Goal: Task Accomplishment & Management: Use online tool/utility

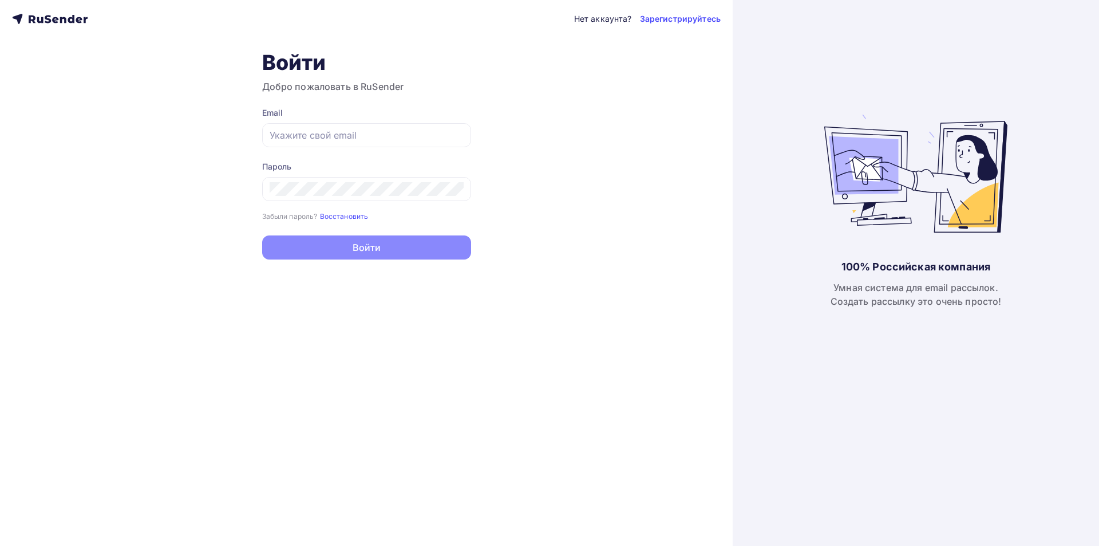
type input "[EMAIL_ADDRESS][DOMAIN_NAME]"
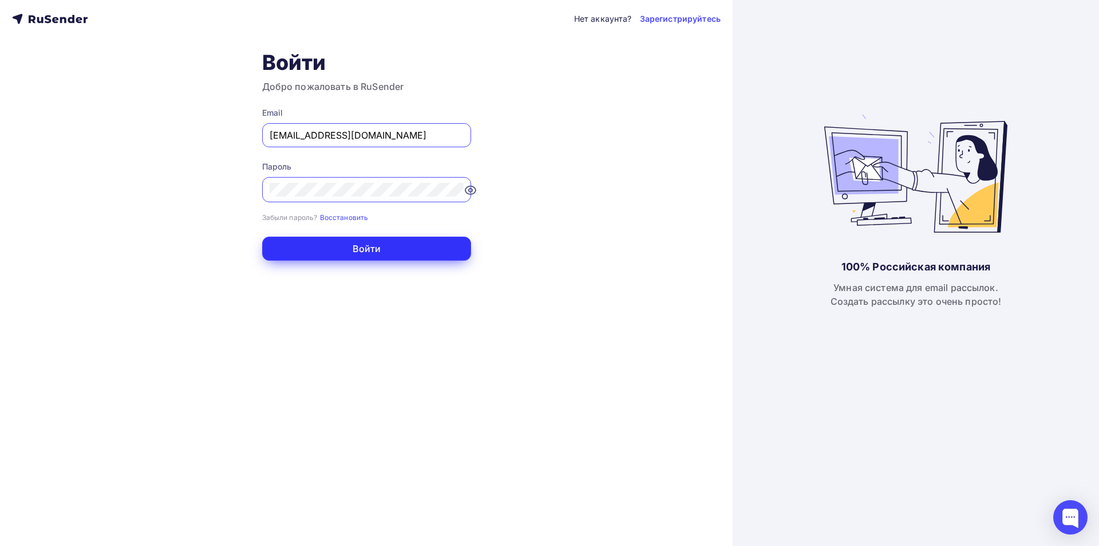
click at [411, 237] on button "Войти" at bounding box center [366, 248] width 209 height 24
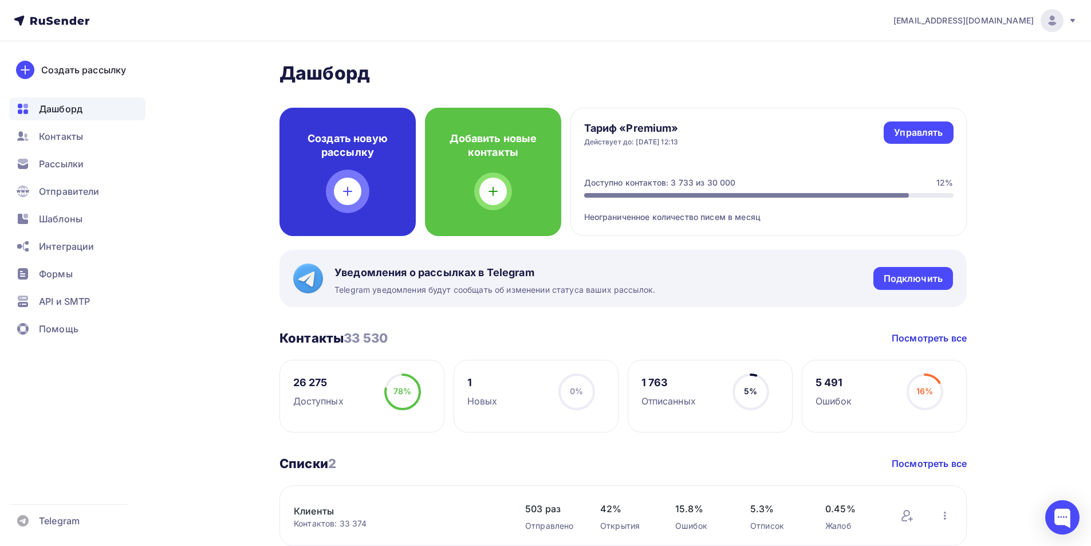
click at [385, 172] on div "Создать новую рассылку" at bounding box center [347, 172] width 136 height 128
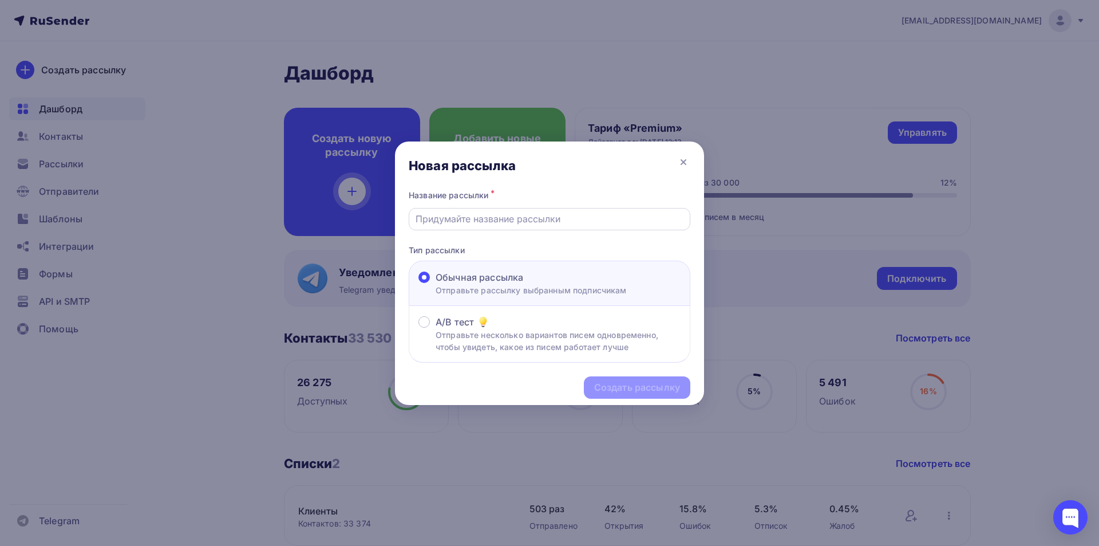
click at [519, 208] on div at bounding box center [550, 219] width 282 height 22
click at [495, 218] on input "text" at bounding box center [550, 219] width 268 height 14
drag, startPoint x: 492, startPoint y: 216, endPoint x: 492, endPoint y: 225, distance: 8.6
click at [492, 216] on input "text" at bounding box center [550, 219] width 268 height 14
type input "OZON"
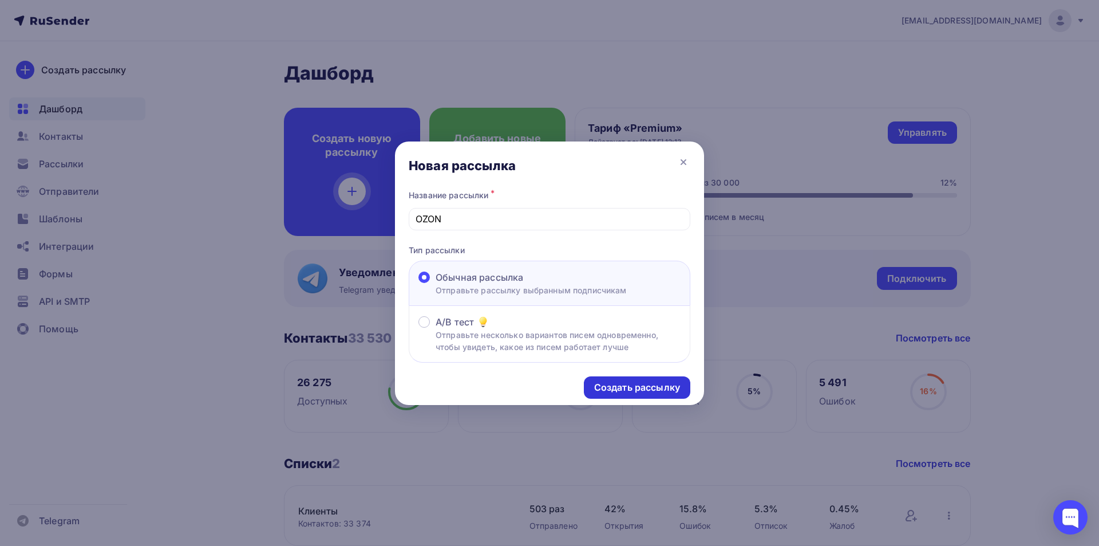
click at [608, 394] on div "Создать рассылку" at bounding box center [637, 387] width 106 height 22
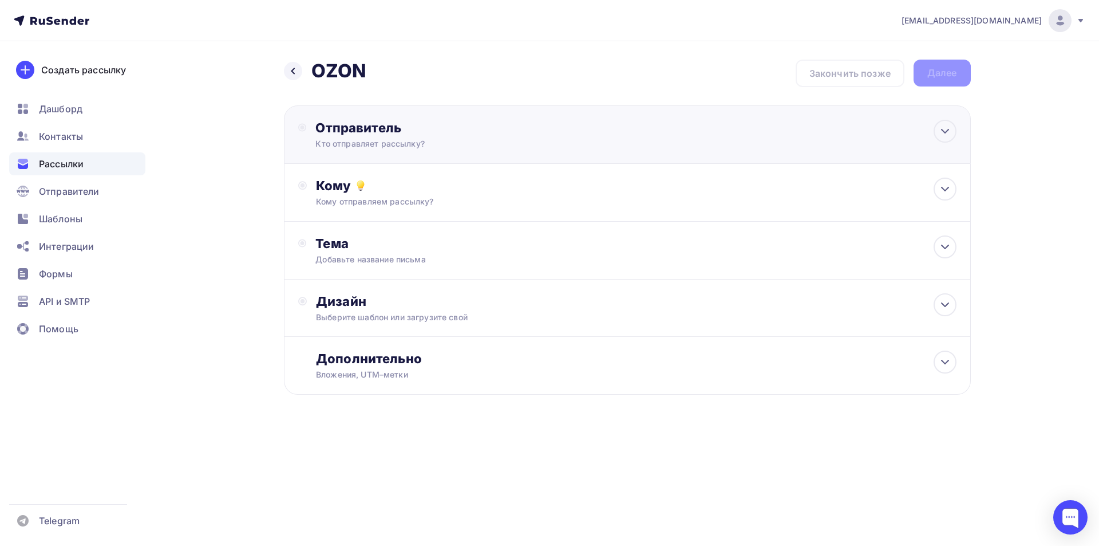
click at [499, 143] on div "Кто отправляет рассылку?" at bounding box center [426, 143] width 223 height 11
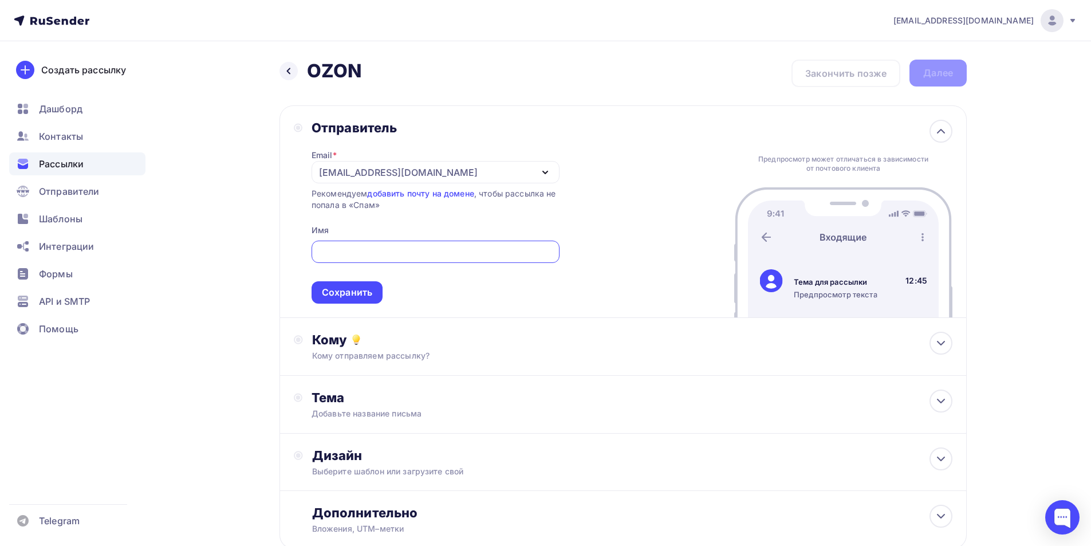
click at [499, 175] on div "[EMAIL_ADDRESS][DOMAIN_NAME]" at bounding box center [435, 172] width 248 height 22
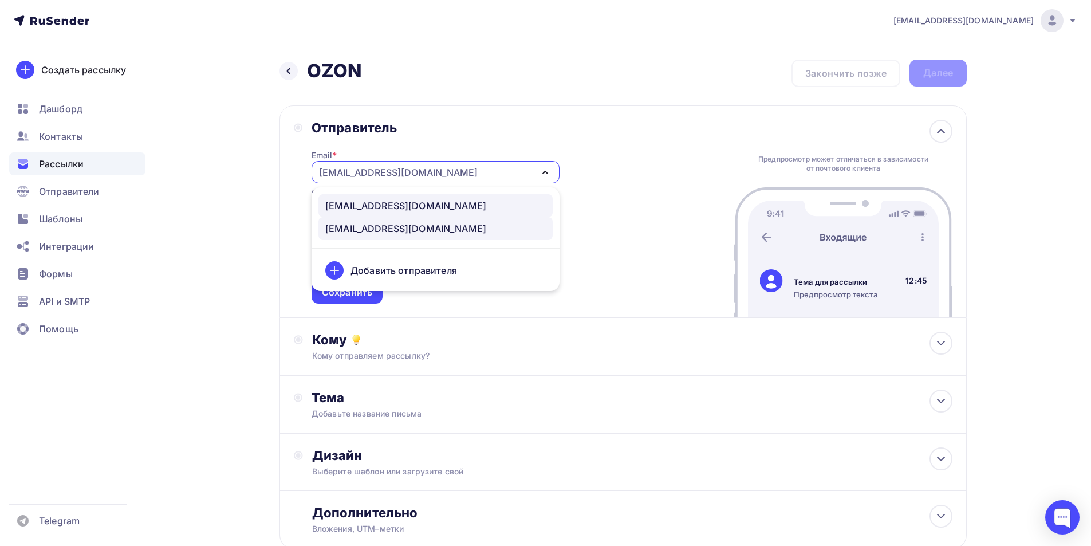
click at [477, 206] on div "[EMAIL_ADDRESS][DOMAIN_NAME]" at bounding box center [435, 206] width 220 height 14
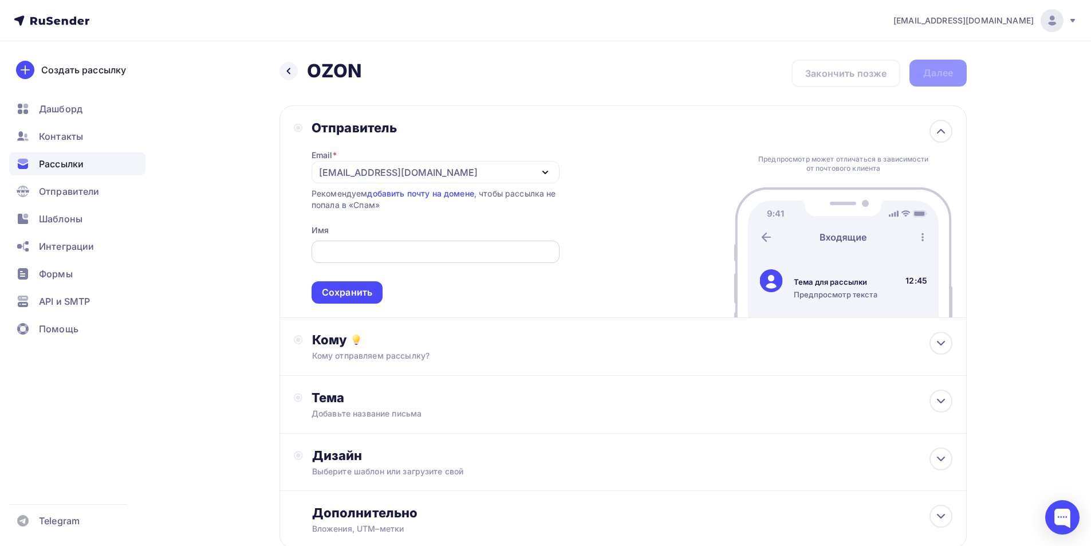
click at [407, 252] on input "text" at bounding box center [435, 252] width 235 height 14
type input "AlmondShop"
click at [342, 292] on div "Сохранить" at bounding box center [347, 292] width 50 height 13
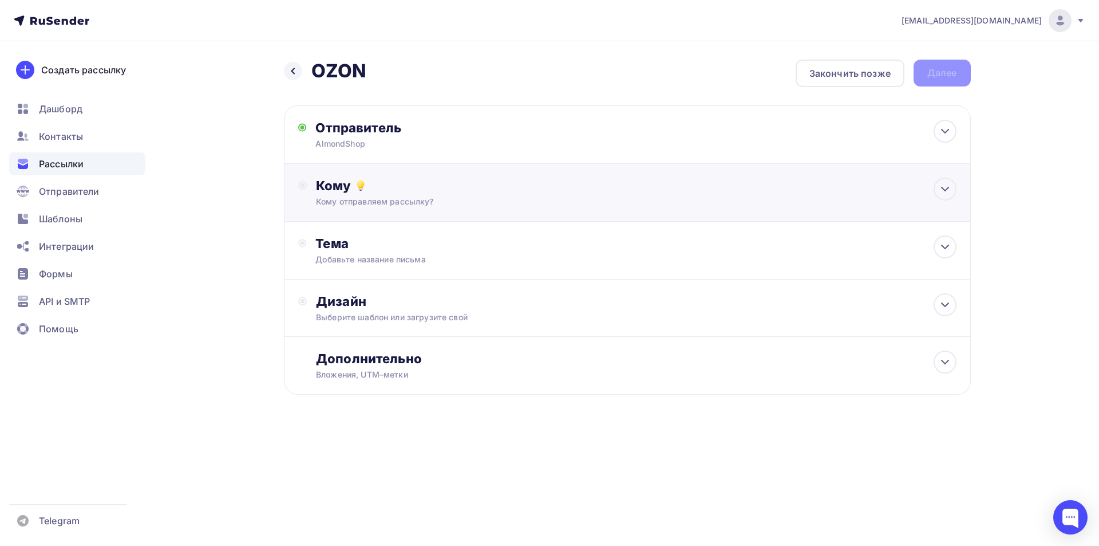
click at [400, 193] on div "Кому Кому отправляем рассылку? Списки получателей Выберите список Все списки id…" at bounding box center [636, 192] width 640 height 30
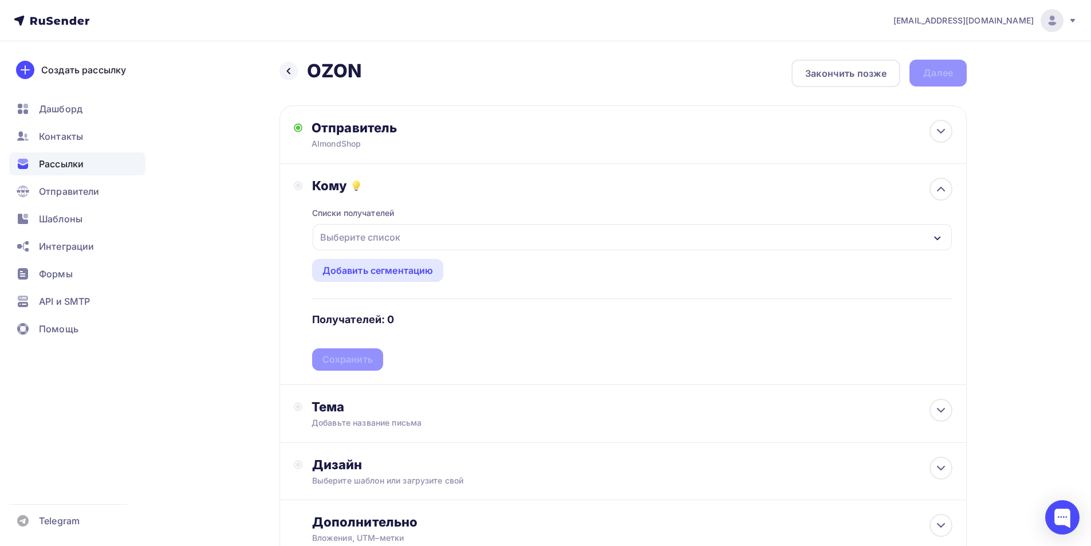
click at [386, 244] on div "Выберите список" at bounding box center [359, 237] width 89 height 21
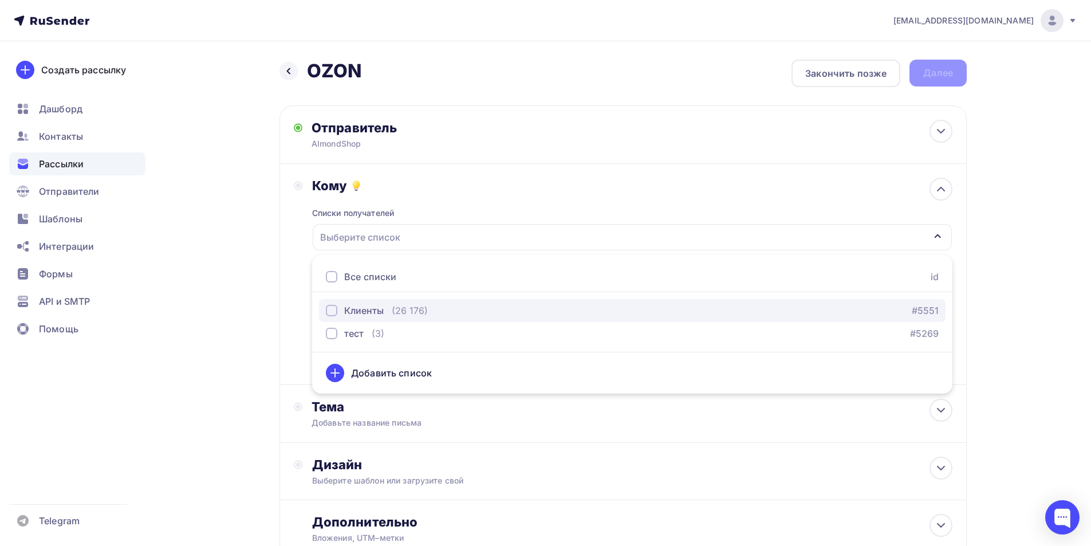
click at [388, 309] on div "Клиенты (26 176)" at bounding box center [377, 310] width 102 height 14
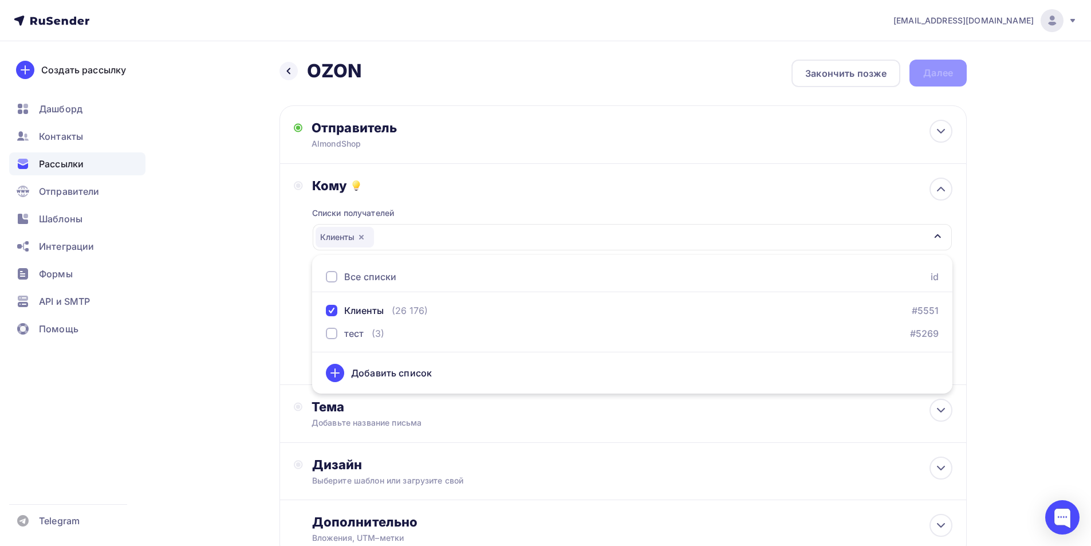
click at [299, 258] on div "Кому Списки получателей Клиенты Все списки id Клиенты (26 176) #5551 тест (3) #…" at bounding box center [623, 273] width 658 height 193
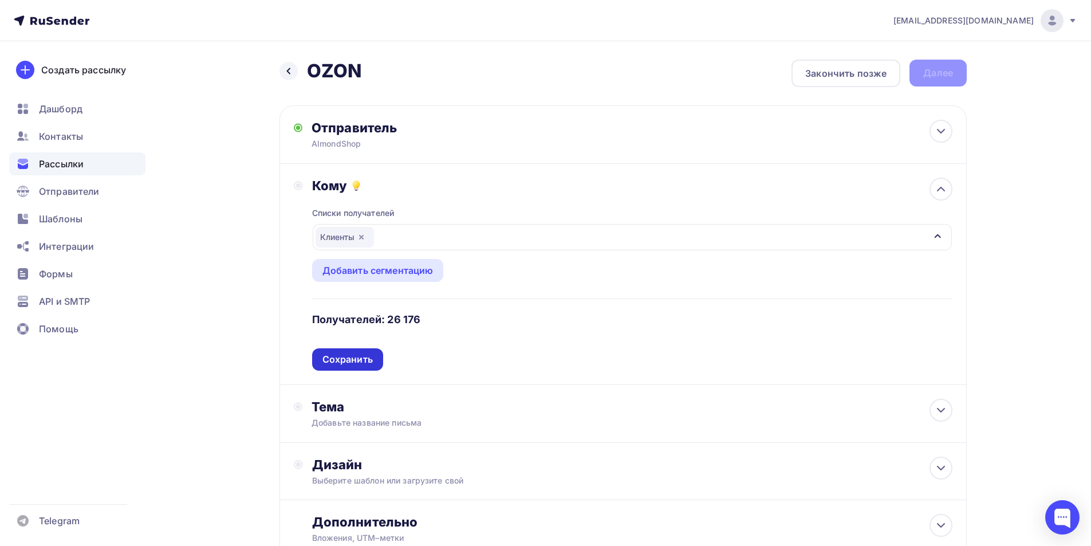
click at [353, 360] on div "Сохранить" at bounding box center [347, 359] width 50 height 13
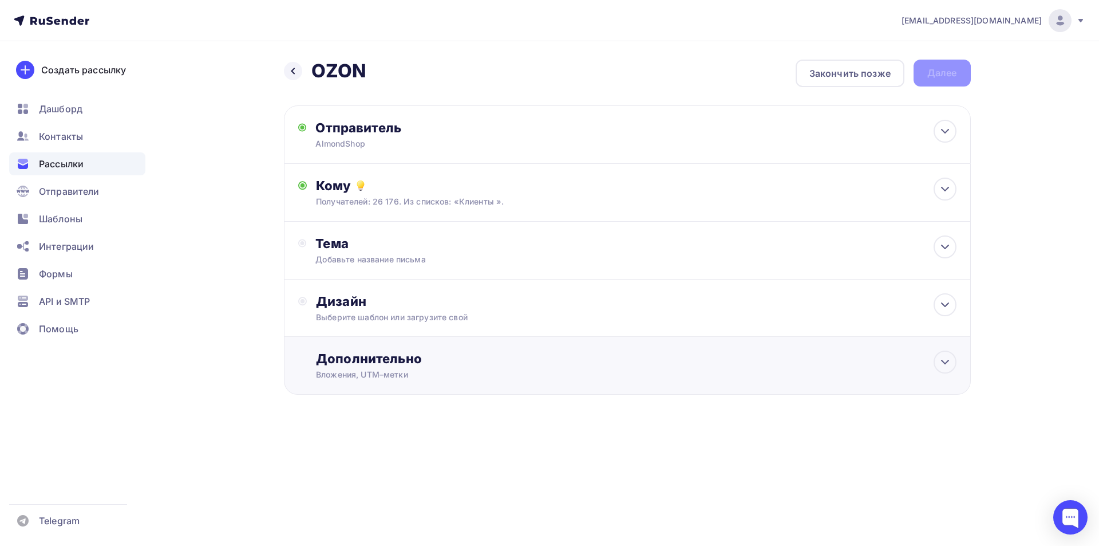
drag, startPoint x: 400, startPoint y: 370, endPoint x: 427, endPoint y: 411, distance: 49.1
click at [400, 370] on div "Вложения, UTM–метки" at bounding box center [604, 374] width 576 height 11
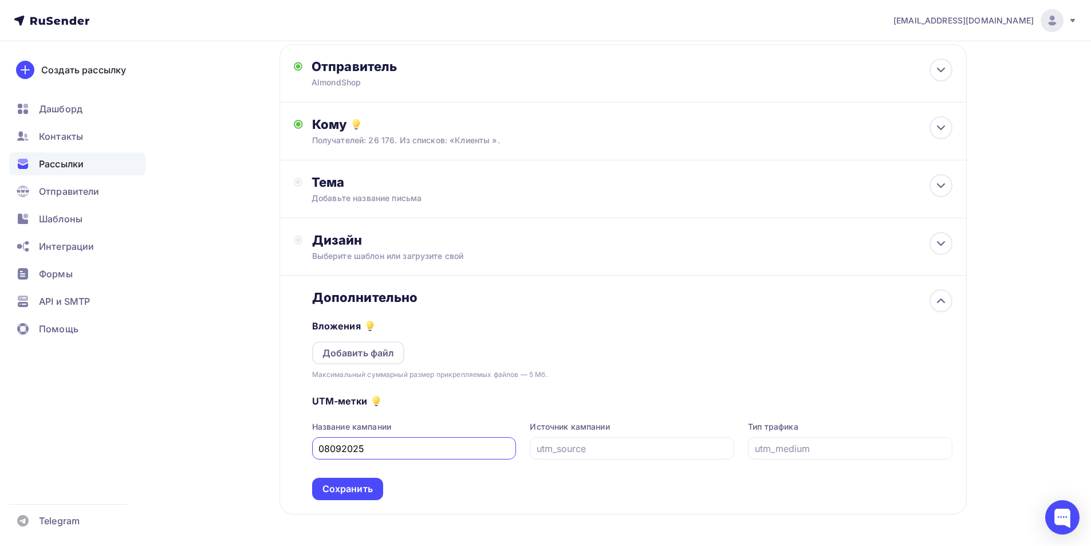
scroll to position [104, 0]
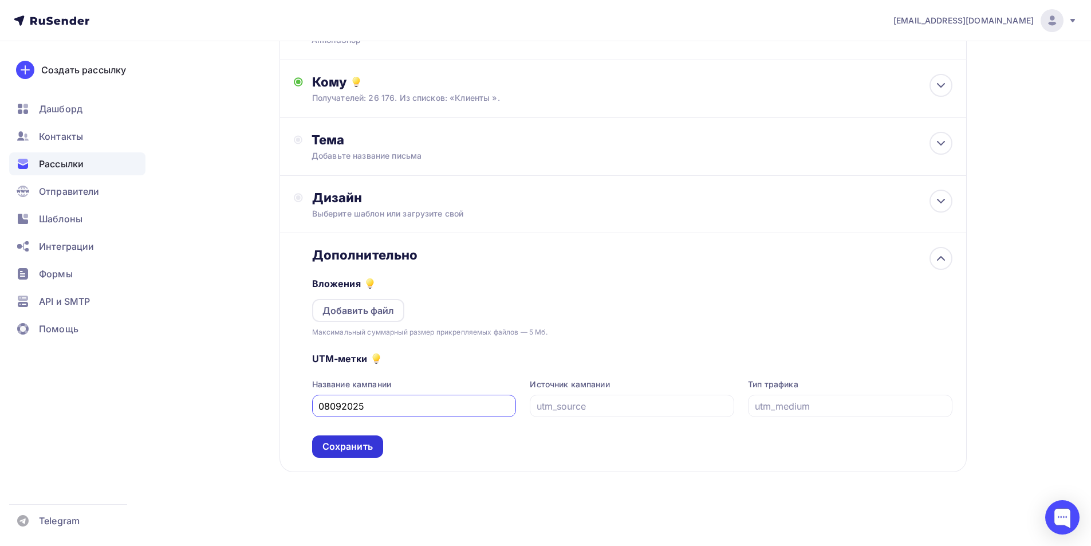
type input "08092025"
click at [354, 452] on div "Сохранить" at bounding box center [347, 446] width 50 height 13
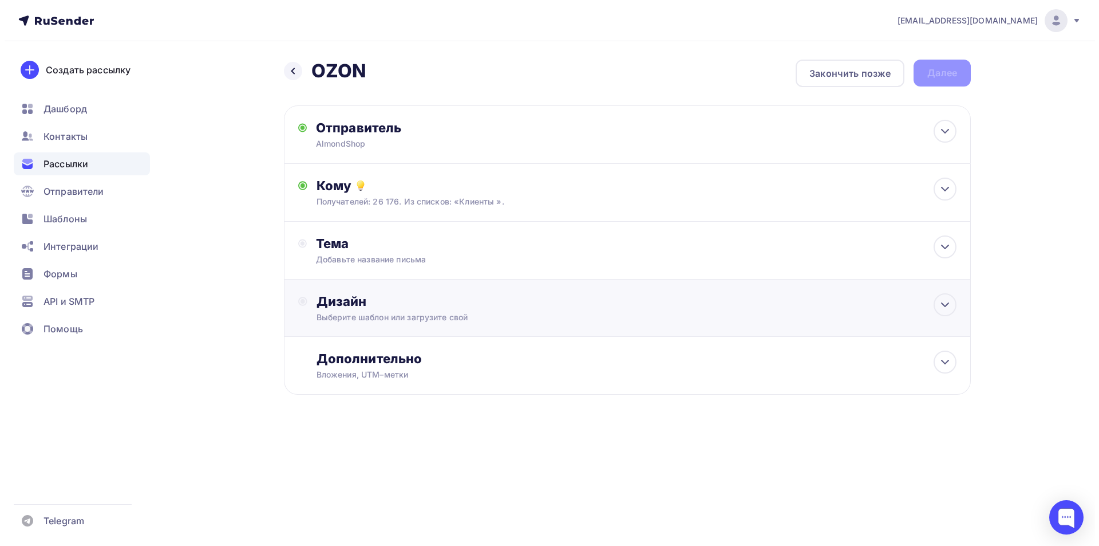
scroll to position [0, 0]
click at [374, 255] on div "Добавьте название письма" at bounding box center [417, 259] width 204 height 11
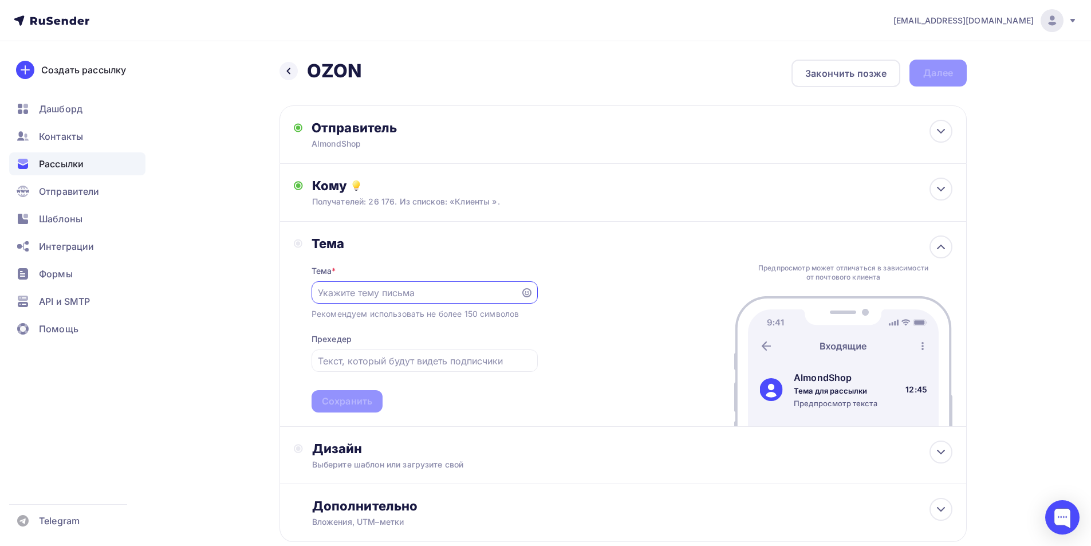
click at [348, 286] on input "text" at bounding box center [416, 293] width 196 height 14
type input "Ы"
type input "S"
type input "Скидки недели на OZON"
click at [372, 360] on input "text" at bounding box center [424, 361] width 213 height 14
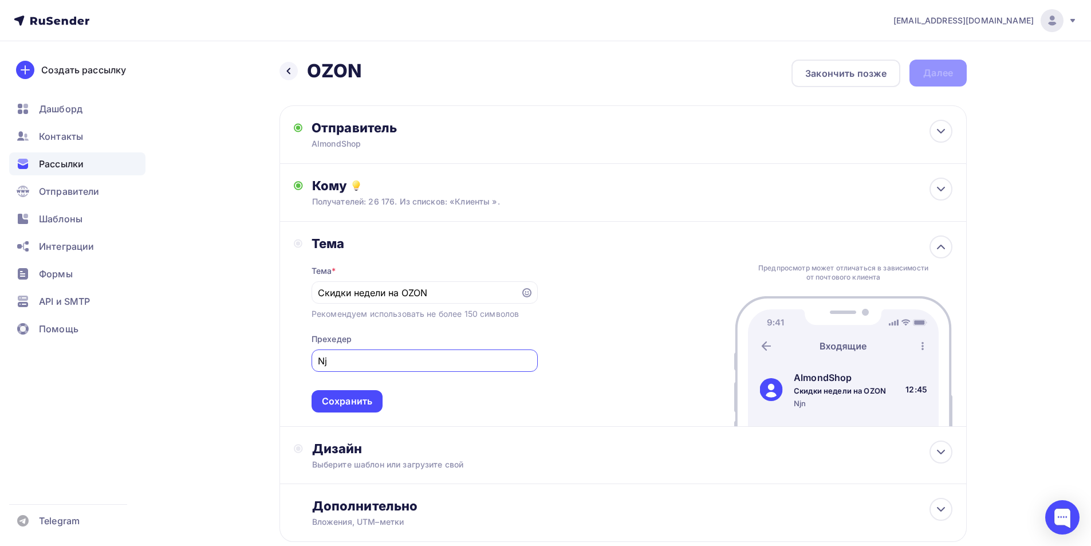
type input "N"
type input "Ц"
type input "о"
type input "Только [DATE]!"
click at [530, 296] on icon at bounding box center [526, 292] width 9 height 9
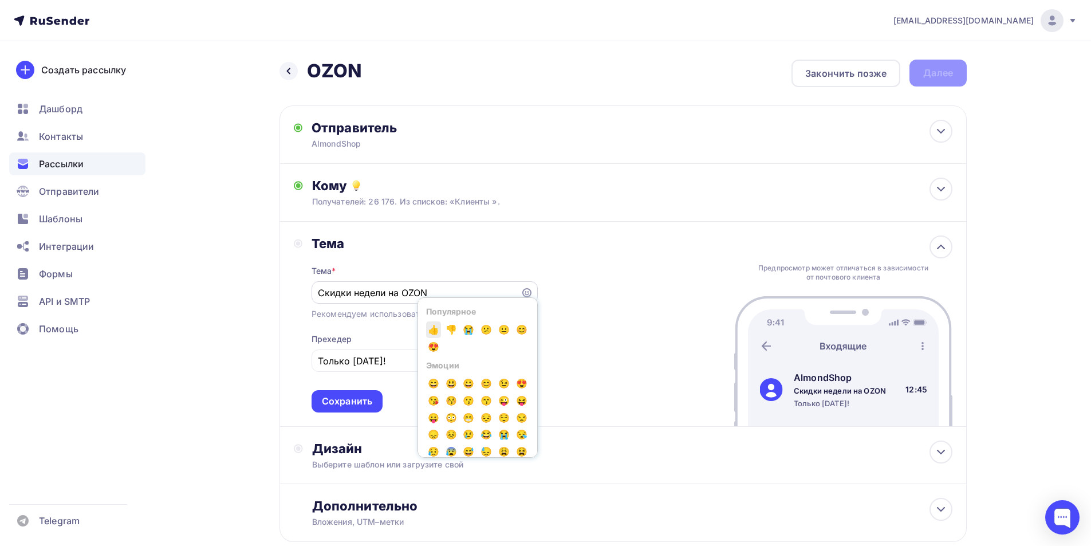
click at [432, 331] on span "👍" at bounding box center [433, 329] width 15 height 17
type input "Скидки недели на OZON👍"
click at [347, 357] on input "Только [DATE]!" at bounding box center [424, 361] width 213 height 14
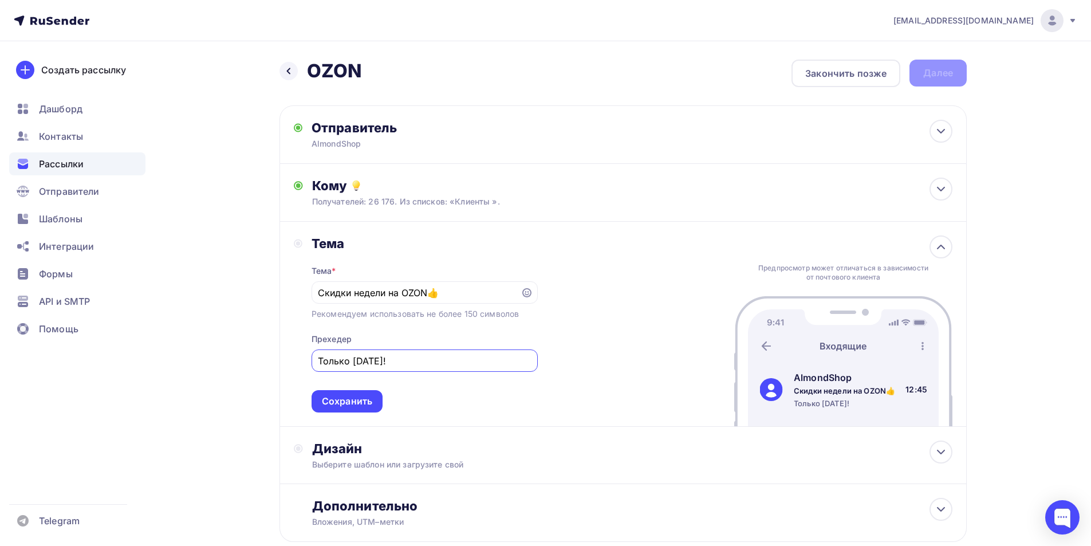
click at [351, 406] on div "Сохранить" at bounding box center [347, 400] width 50 height 13
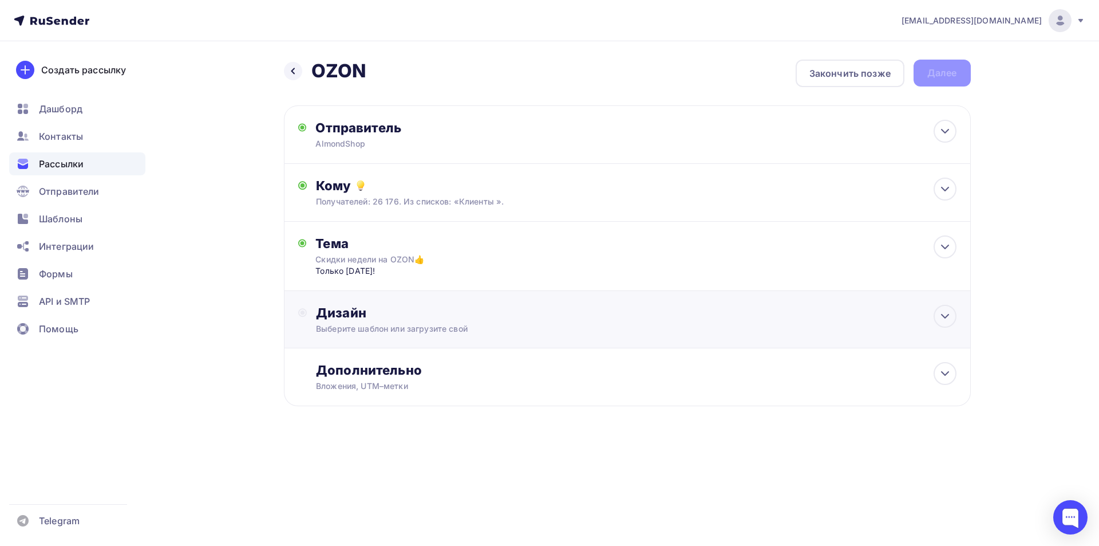
click at [363, 315] on div "Дизайн" at bounding box center [636, 313] width 640 height 16
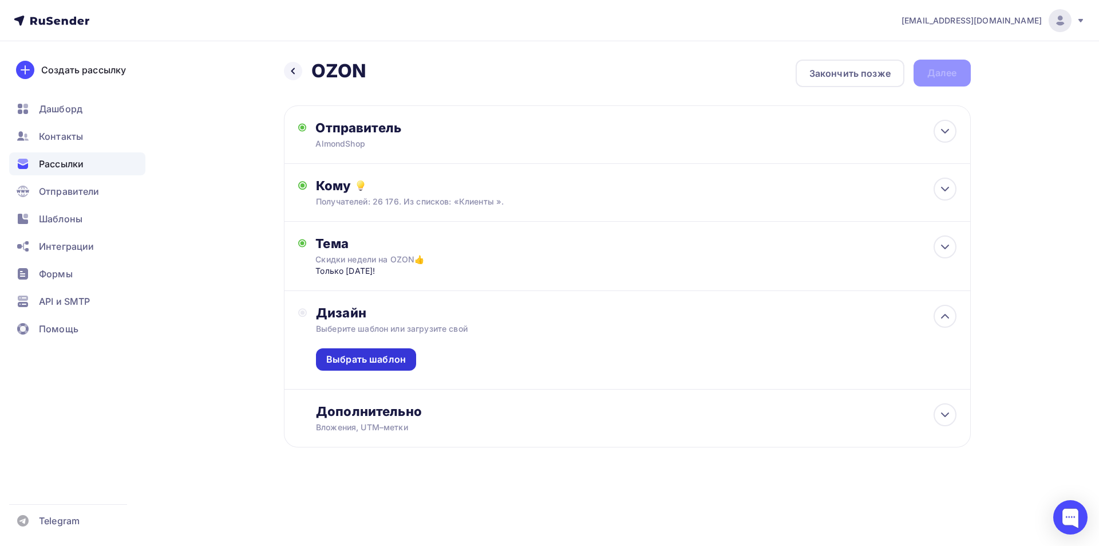
click at [392, 365] on div "Выбрать шаблон" at bounding box center [366, 359] width 80 height 13
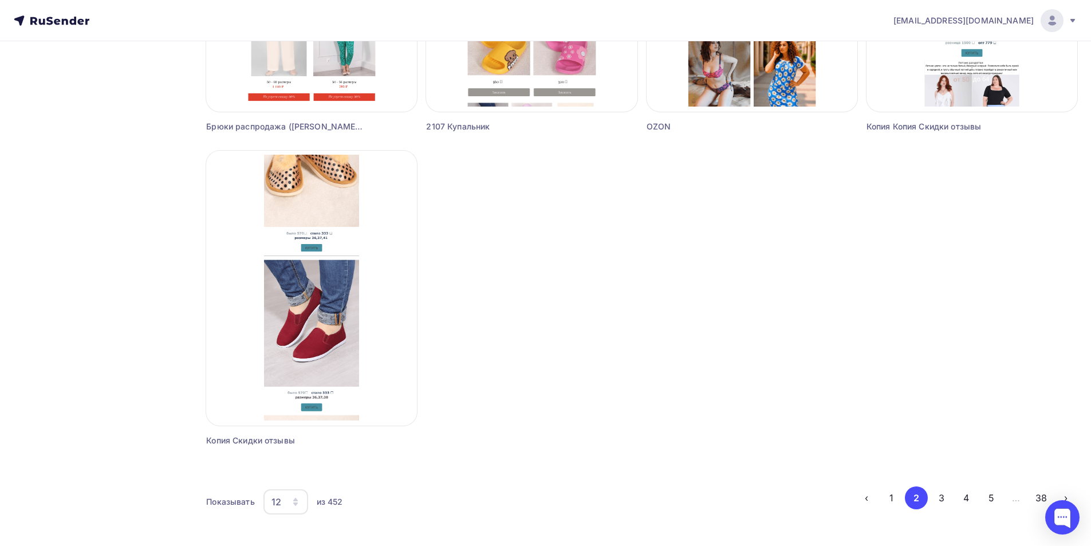
scroll to position [942, 0]
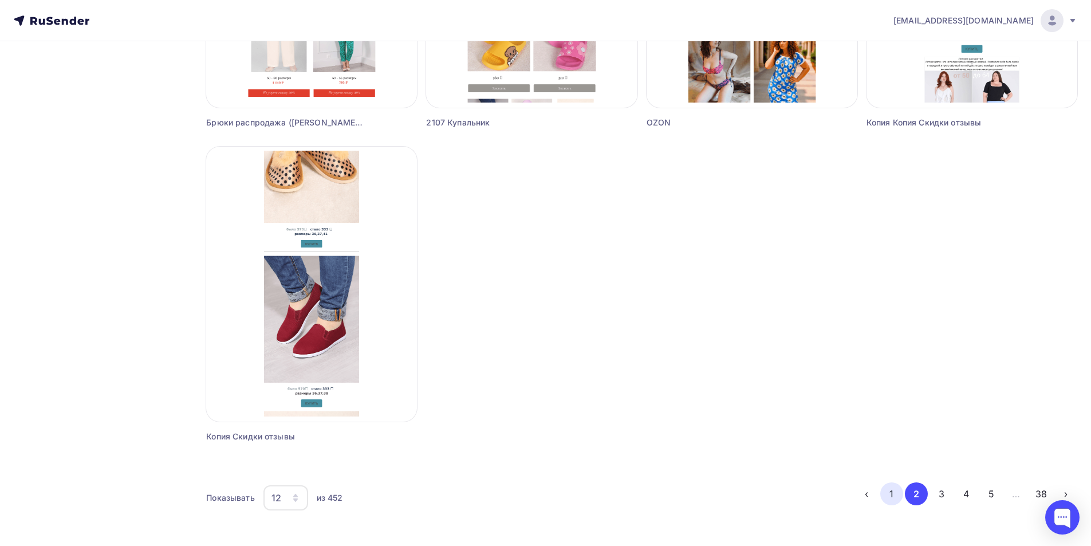
click at [893, 497] on button "1" at bounding box center [891, 493] width 23 height 23
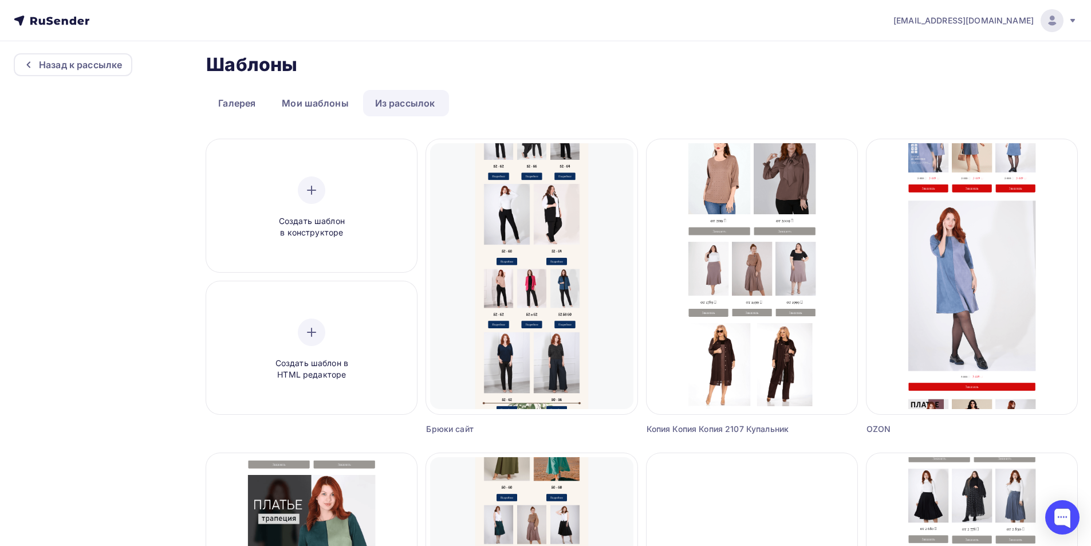
scroll to position [0, 0]
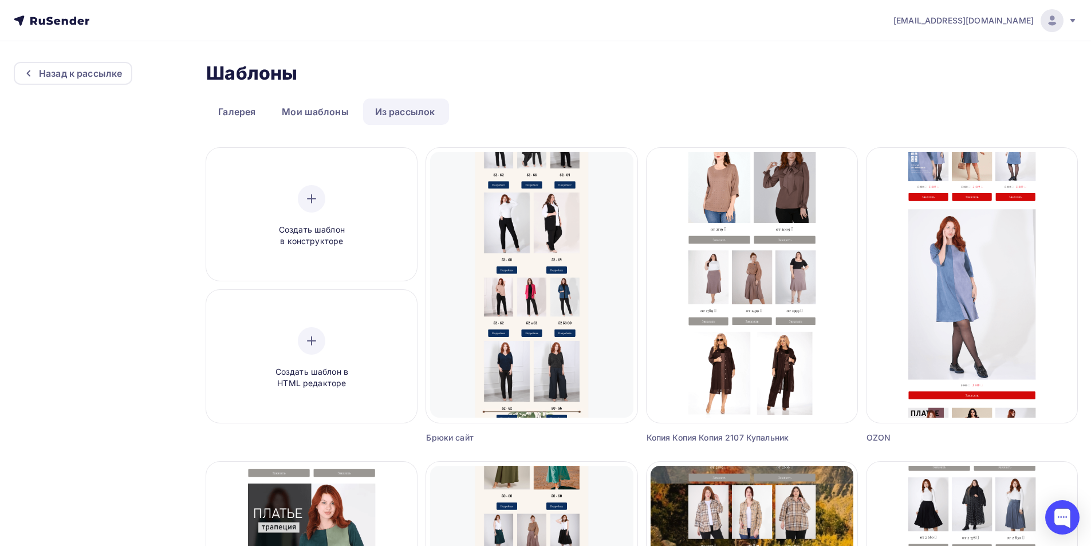
click at [386, 110] on link "Из рассылок" at bounding box center [405, 111] width 84 height 26
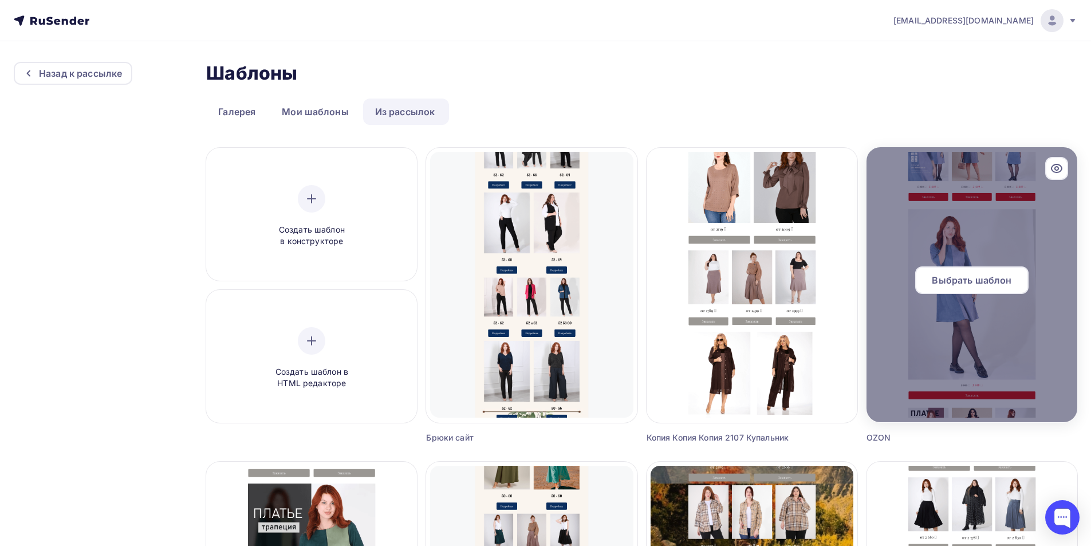
click at [984, 286] on span "Выбрать шаблон" at bounding box center [971, 280] width 80 height 14
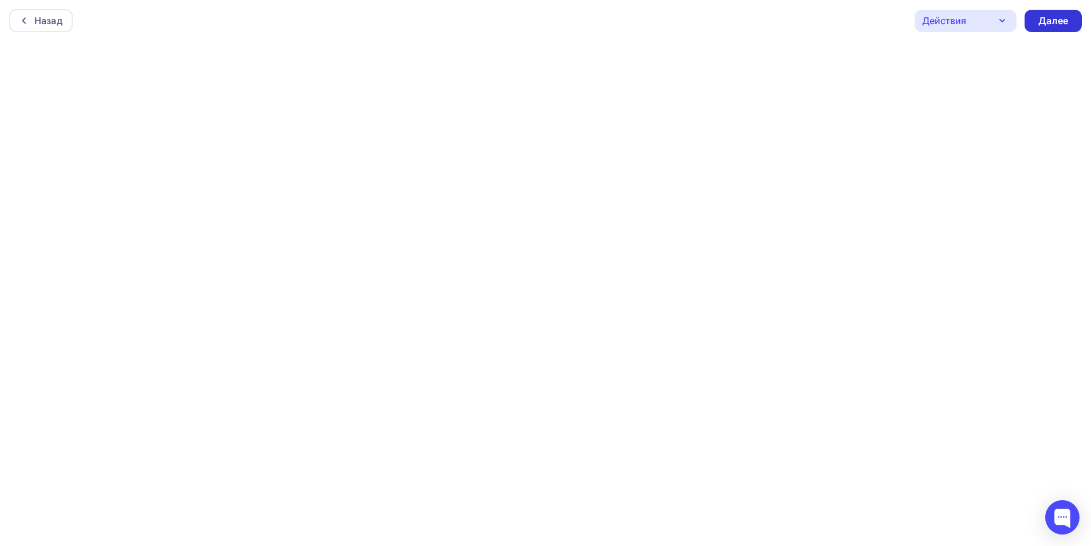
click at [1044, 26] on div "Далее" at bounding box center [1053, 20] width 30 height 13
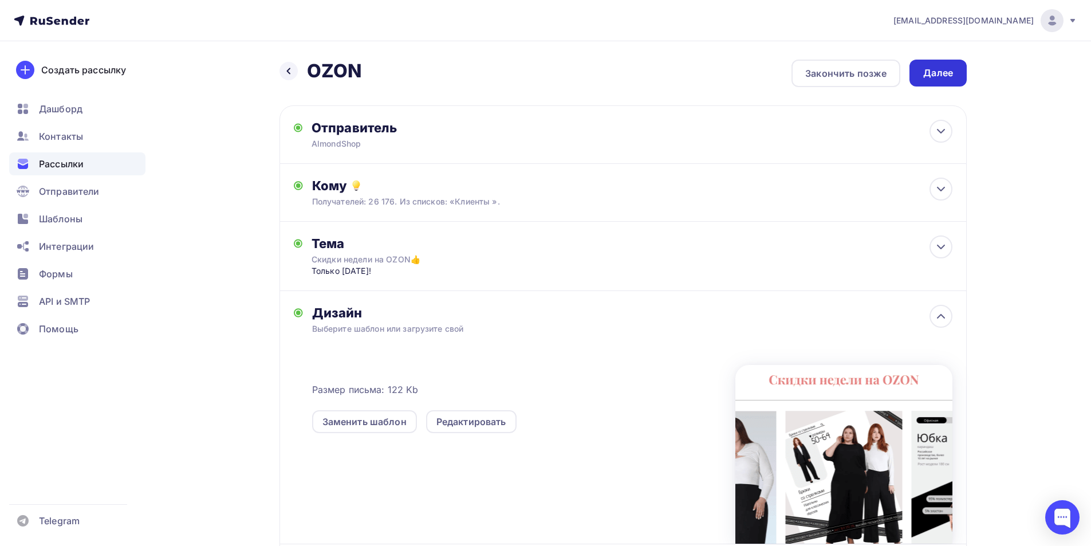
click at [951, 77] on div "Далее" at bounding box center [938, 72] width 30 height 13
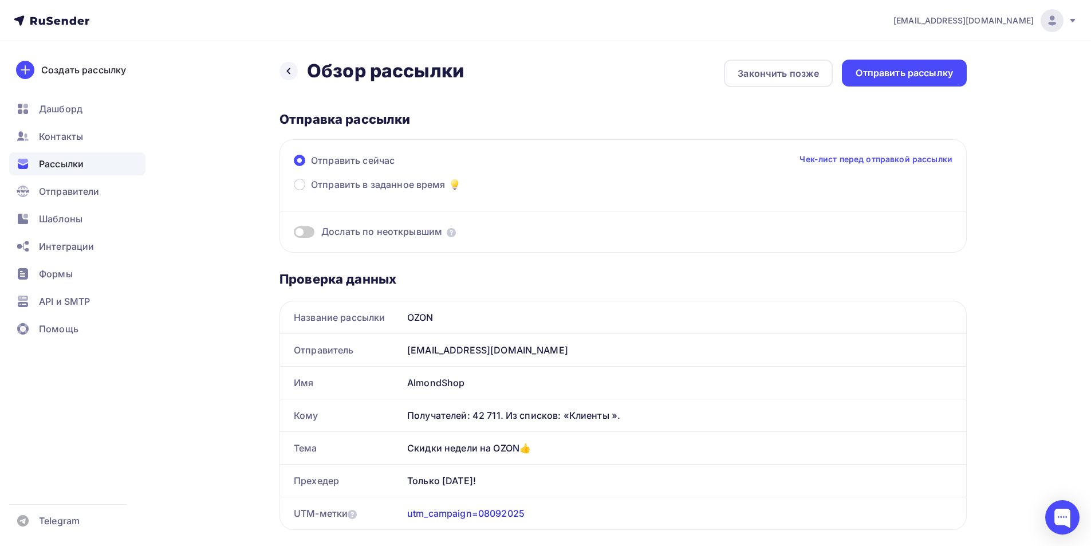
drag, startPoint x: 781, startPoint y: 76, endPoint x: 822, endPoint y: 144, distance: 79.3
click at [782, 76] on div "Закончить позже" at bounding box center [777, 73] width 81 height 14
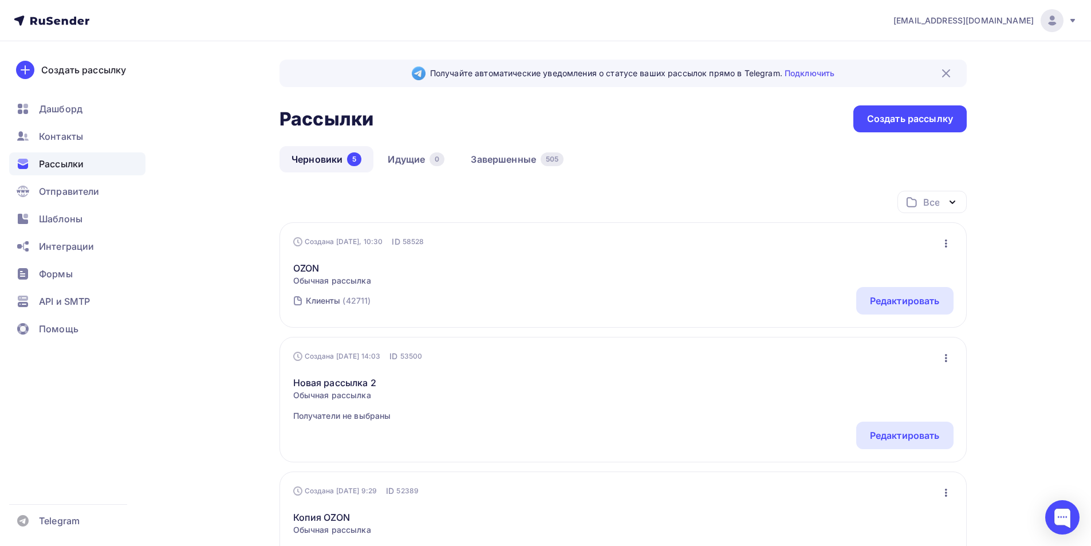
click at [309, 157] on link "Черновики 5" at bounding box center [326, 159] width 94 height 26
click at [874, 298] on div "Редактировать" at bounding box center [905, 301] width 70 height 14
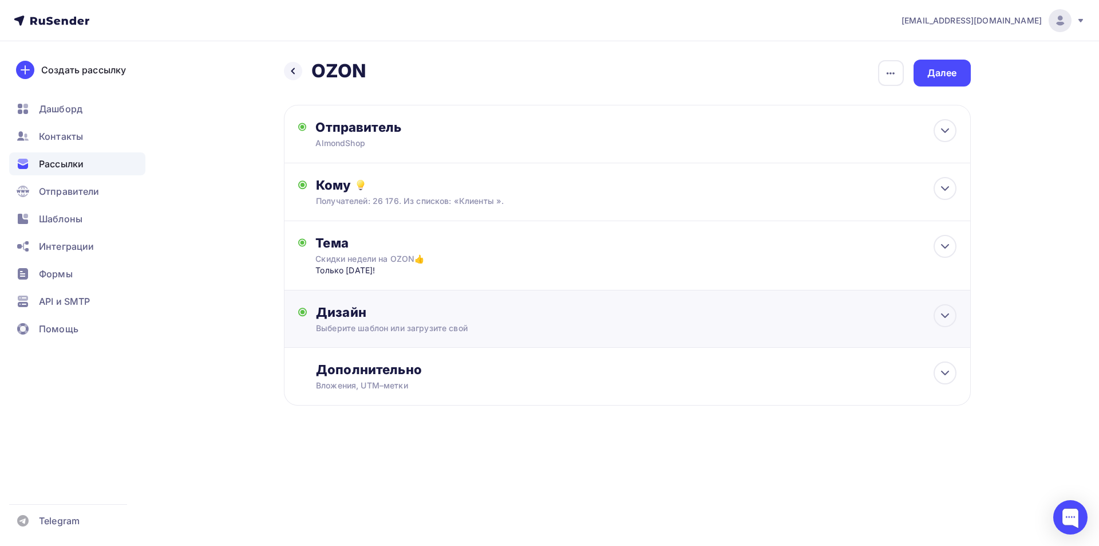
click at [551, 319] on div "Дизайн" at bounding box center [636, 312] width 640 height 16
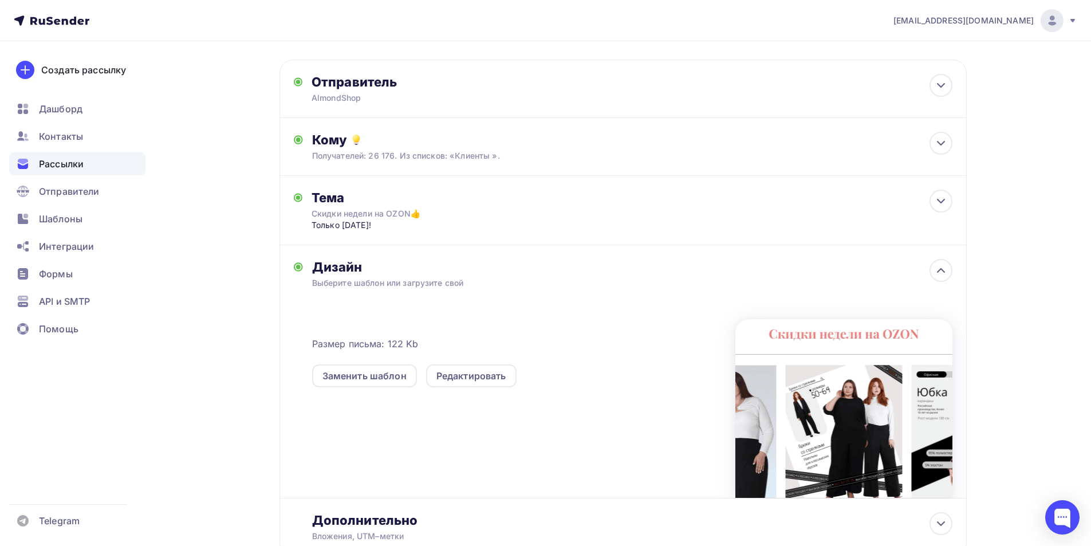
scroll to position [129, 0]
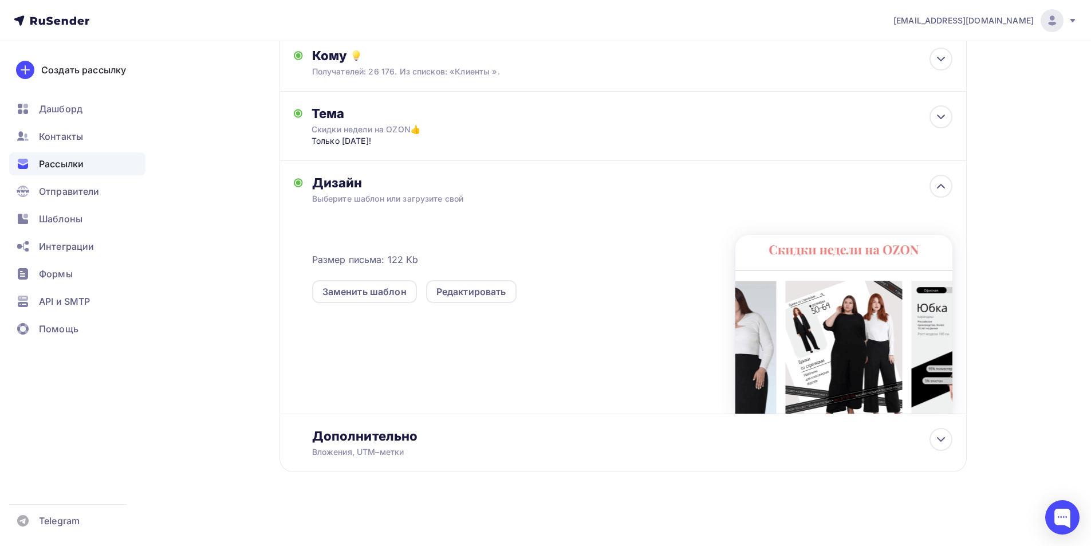
drag, startPoint x: 476, startPoint y: 294, endPoint x: 486, endPoint y: 315, distance: 23.3
click at [476, 294] on div "Редактировать" at bounding box center [471, 292] width 70 height 14
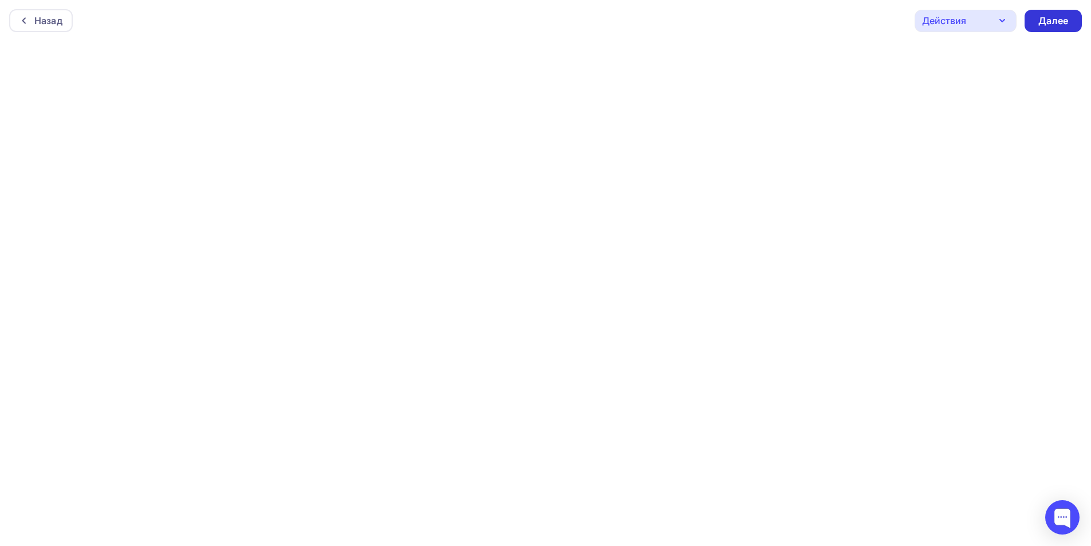
click at [1057, 26] on div "Далее" at bounding box center [1053, 20] width 30 height 13
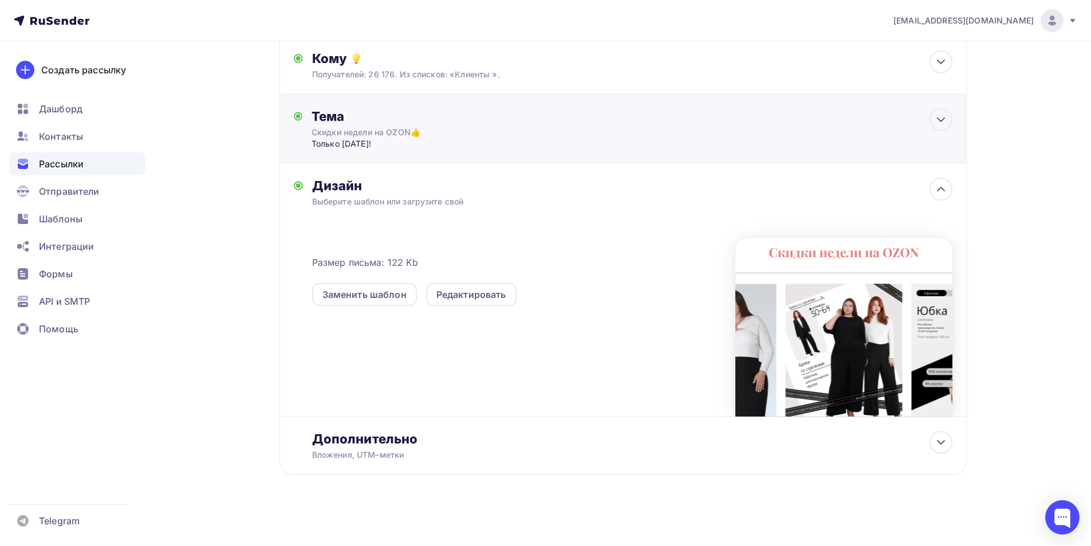
scroll to position [129, 0]
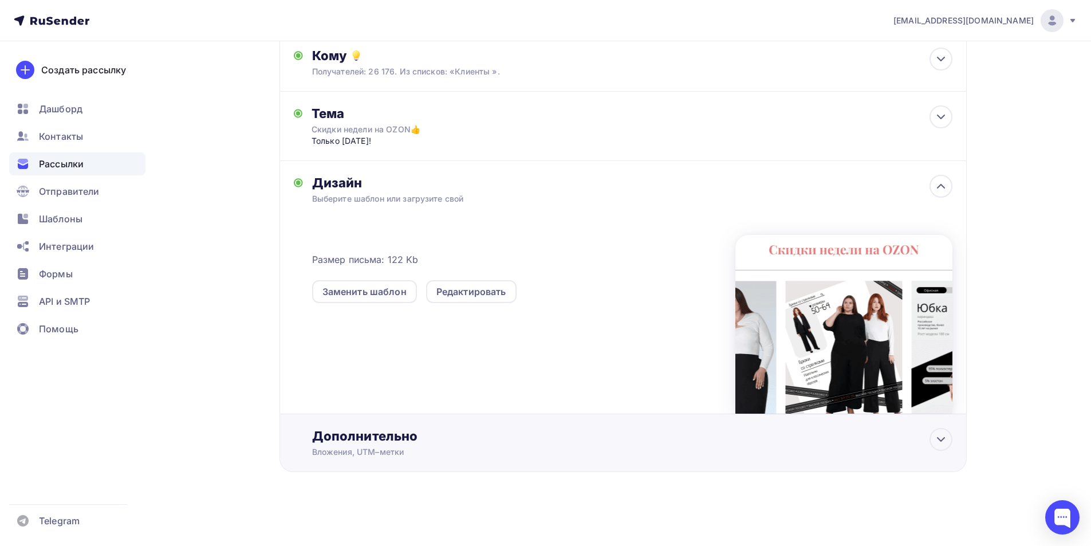
click at [458, 439] on div "Дополнительно" at bounding box center [632, 436] width 640 height 16
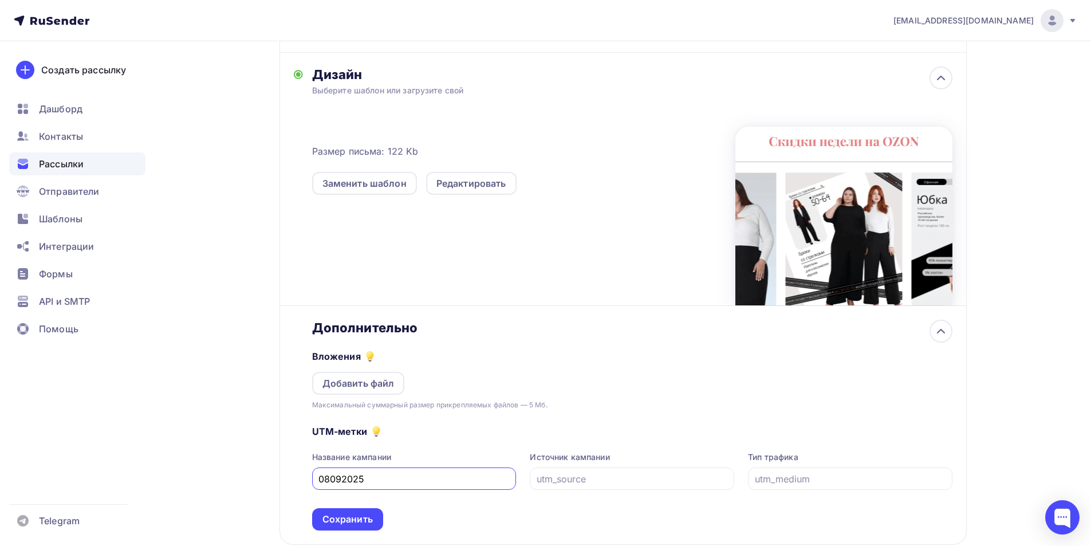
scroll to position [310, 0]
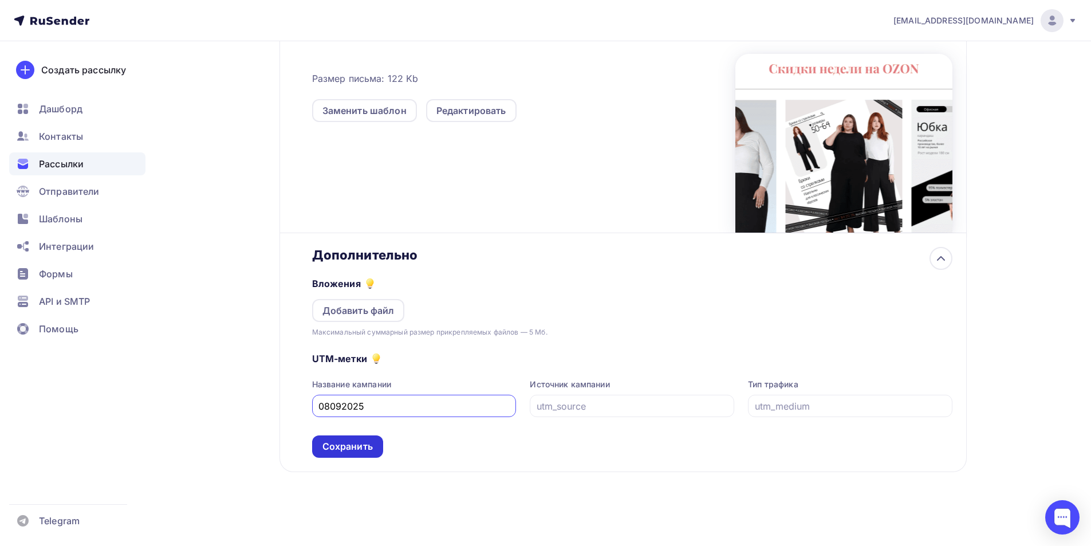
drag, startPoint x: 335, startPoint y: 443, endPoint x: 464, endPoint y: 443, distance: 129.4
click at [335, 443] on div "Сохранить" at bounding box center [347, 446] width 50 height 13
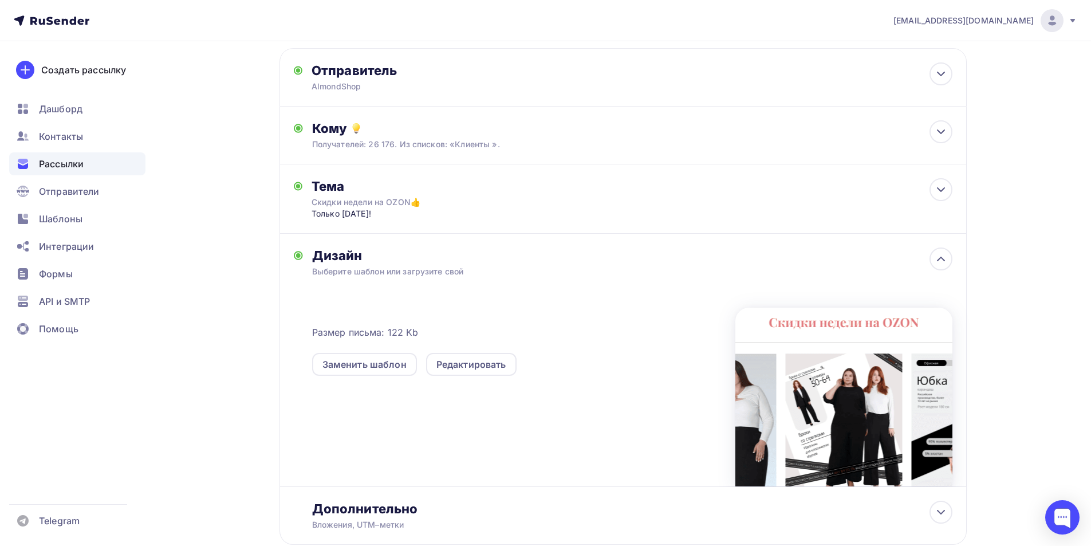
scroll to position [0, 0]
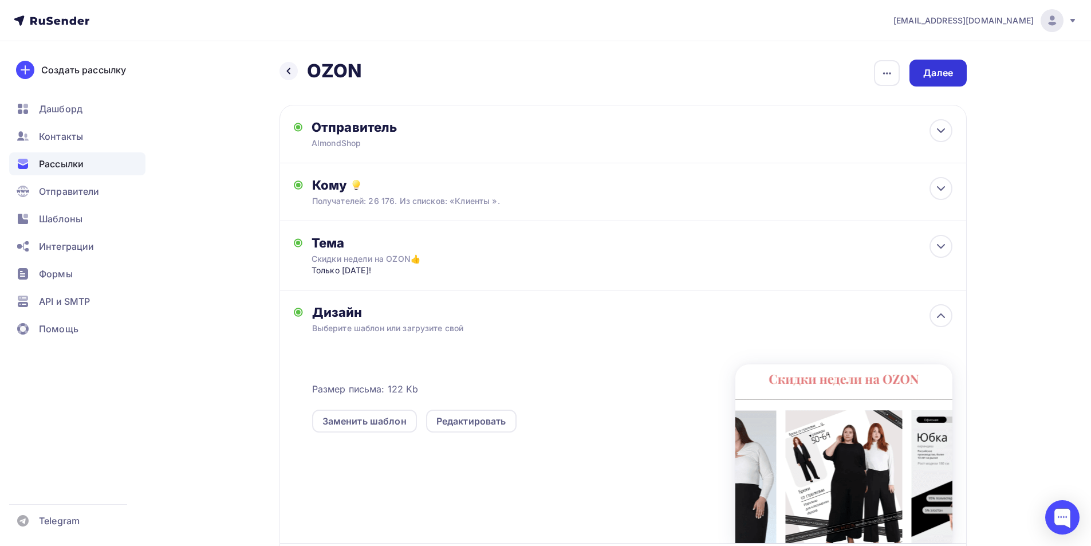
click at [936, 78] on div "Далее" at bounding box center [938, 72] width 30 height 13
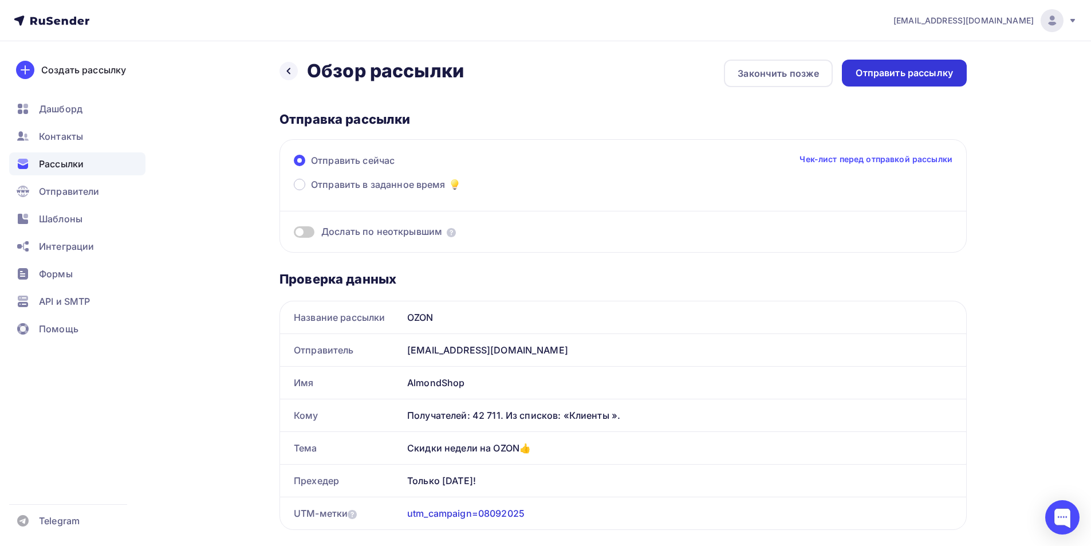
click at [891, 78] on div "Отправить рассылку" at bounding box center [903, 72] width 97 height 13
